Goal: Register for event/course

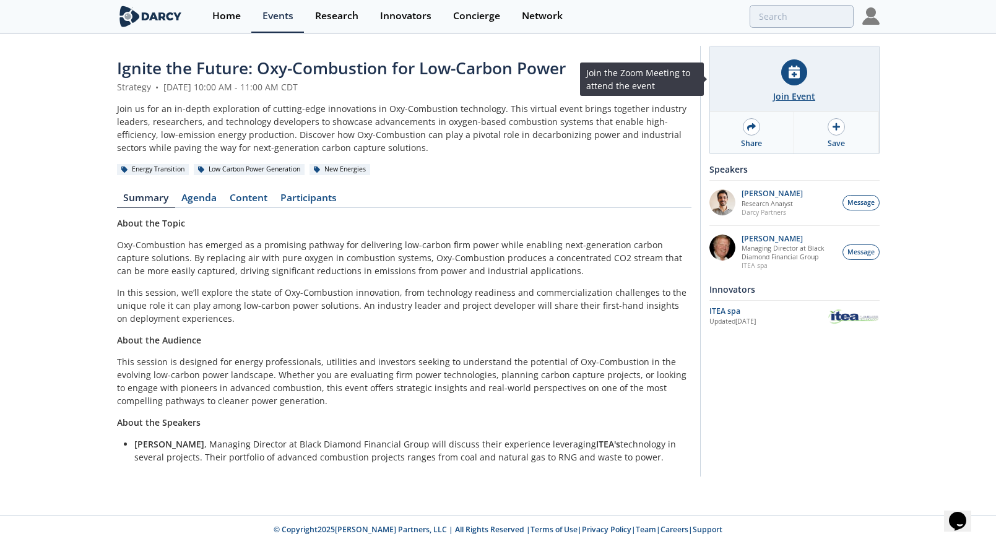
click at [797, 87] on div "Join Event" at bounding box center [794, 79] width 169 height 66
